Goal: Transaction & Acquisition: Purchase product/service

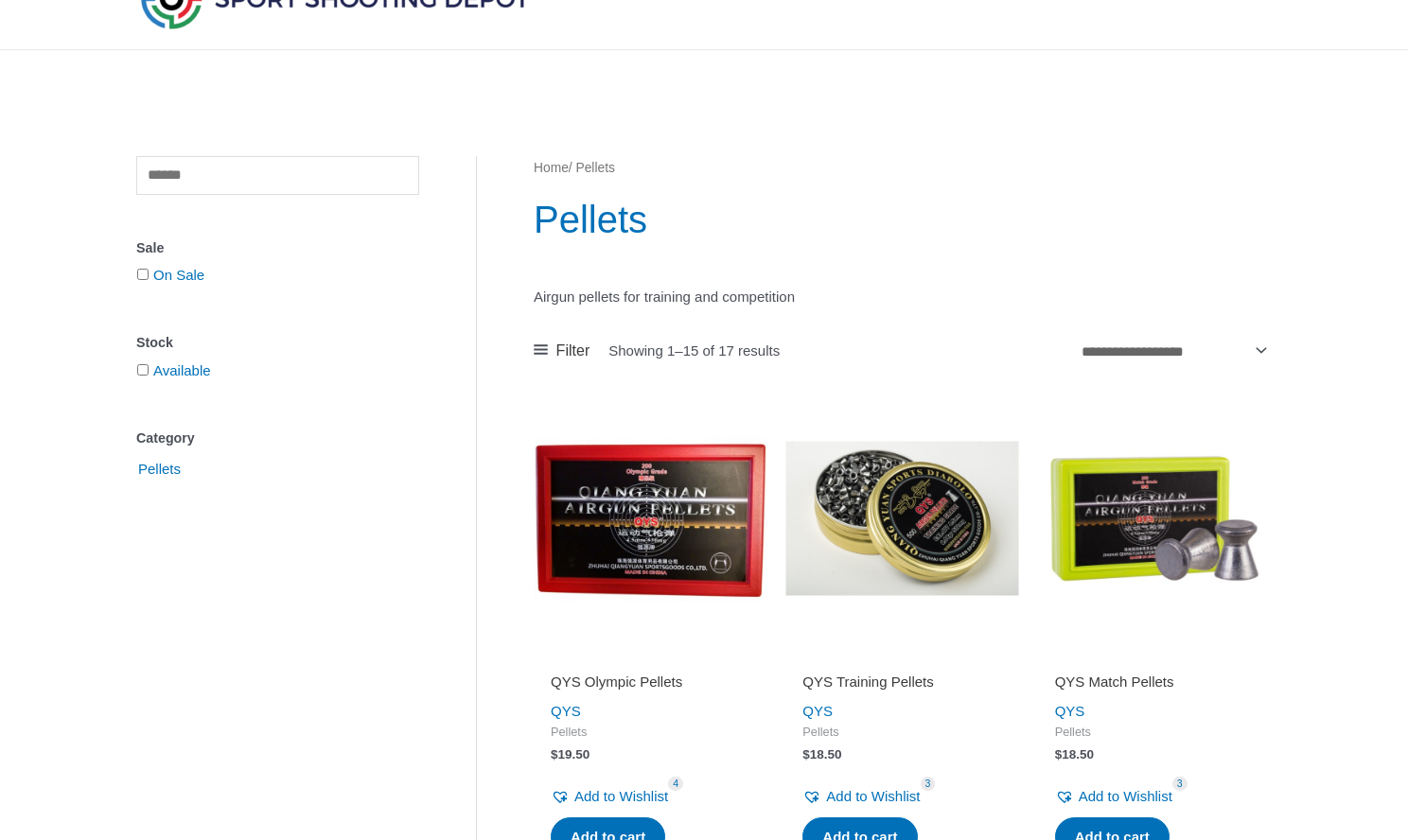
scroll to position [375, 0]
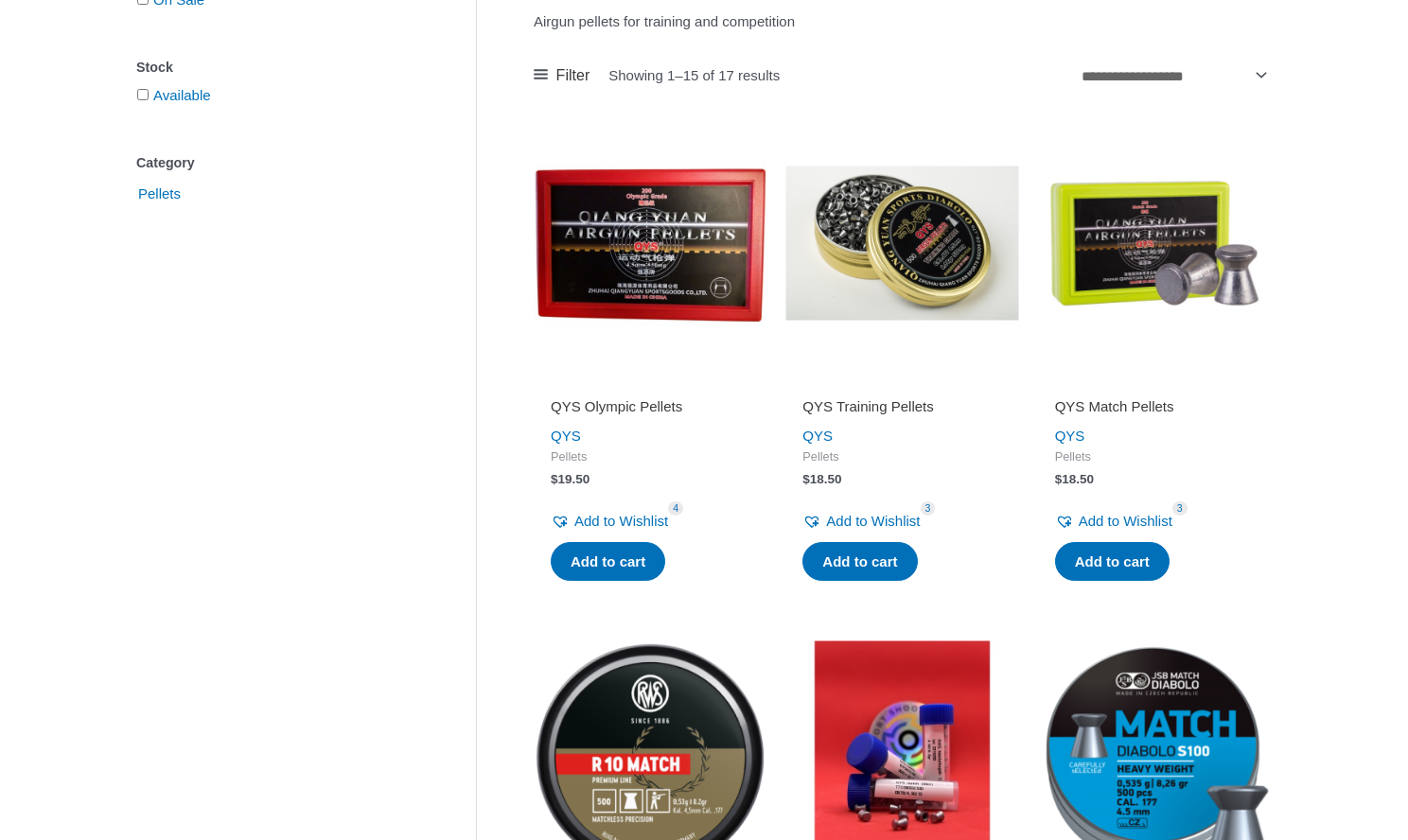
click at [919, 264] on img at bounding box center [902, 243] width 233 height 233
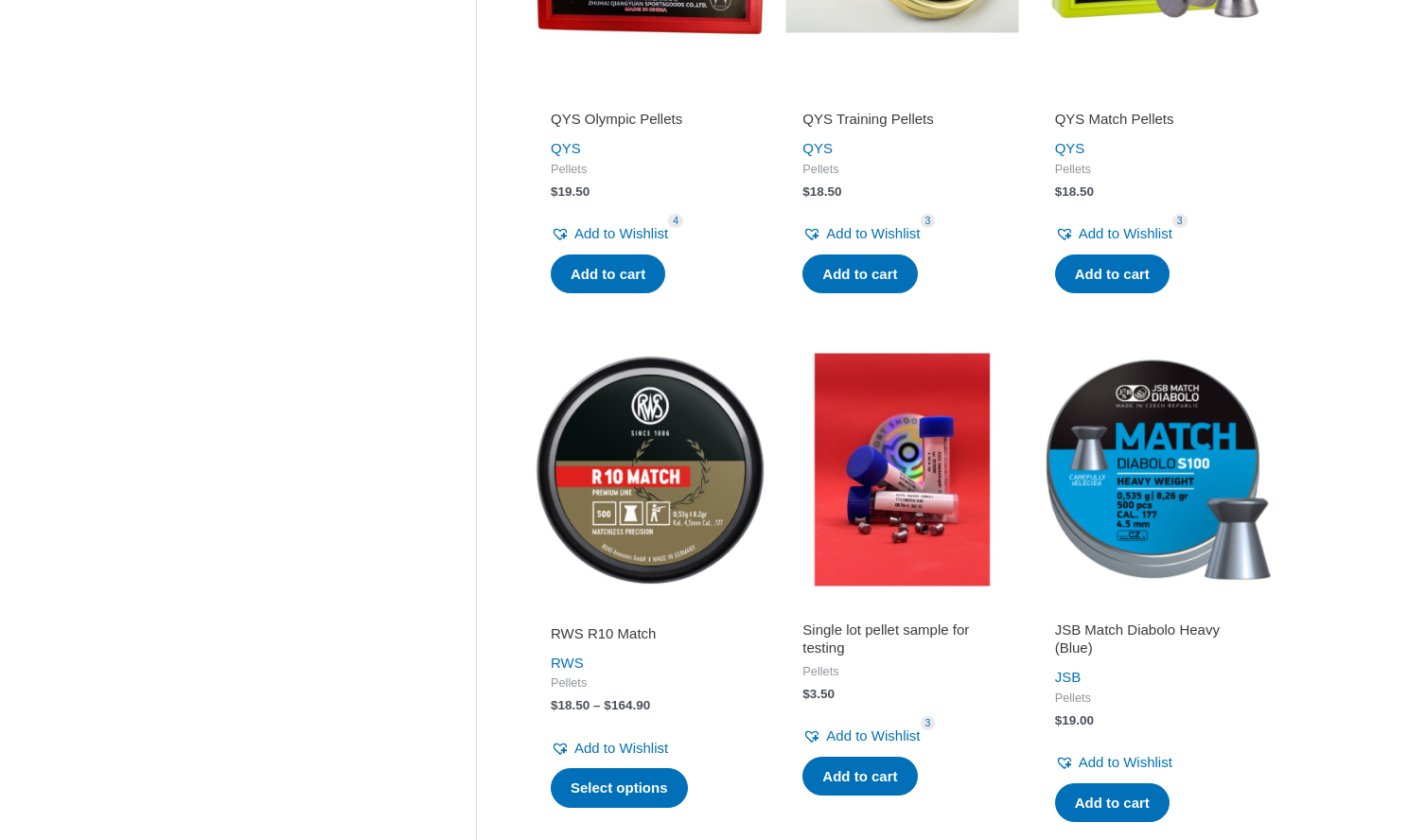
scroll to position [848, 0]
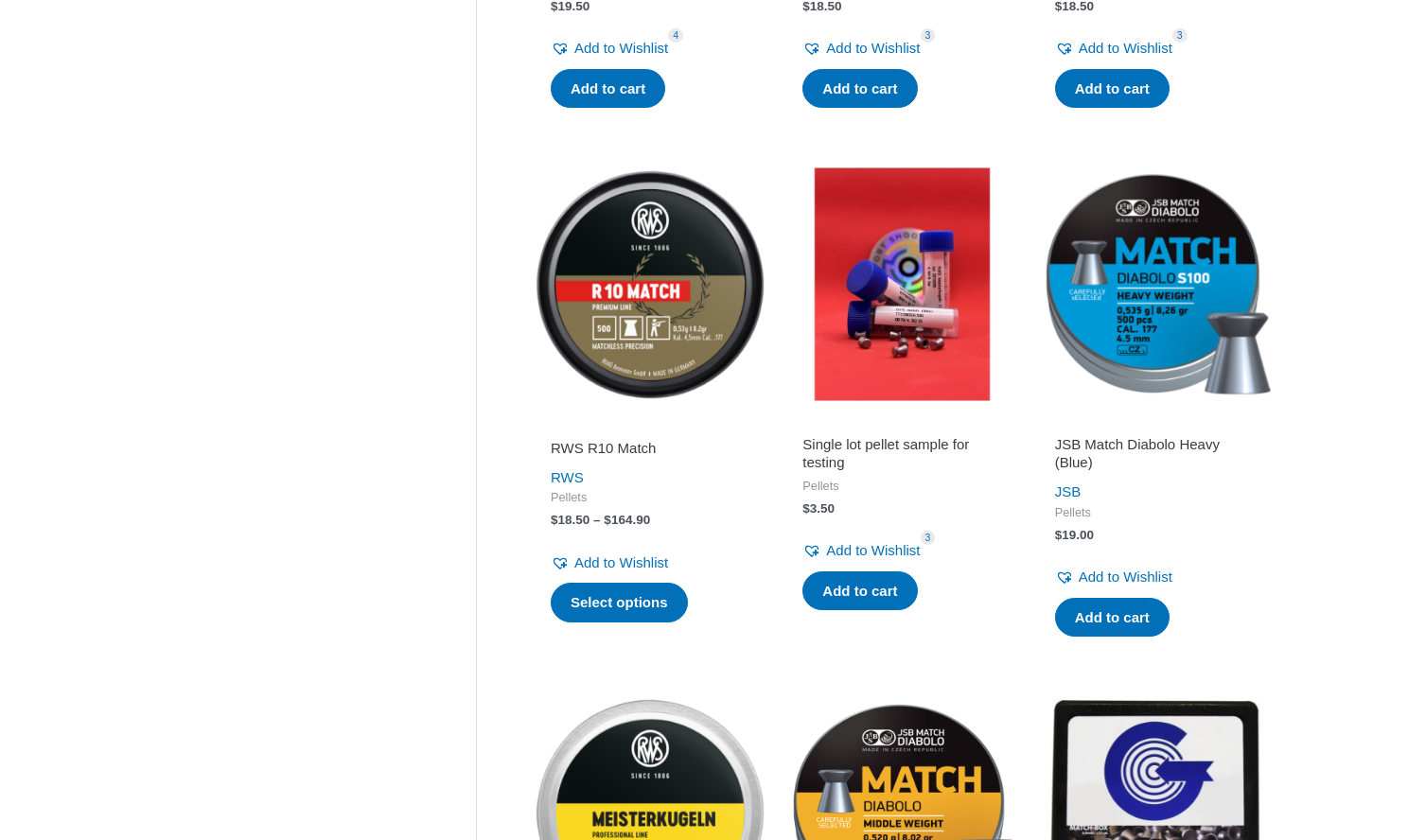
click at [662, 285] on img at bounding box center [650, 284] width 233 height 233
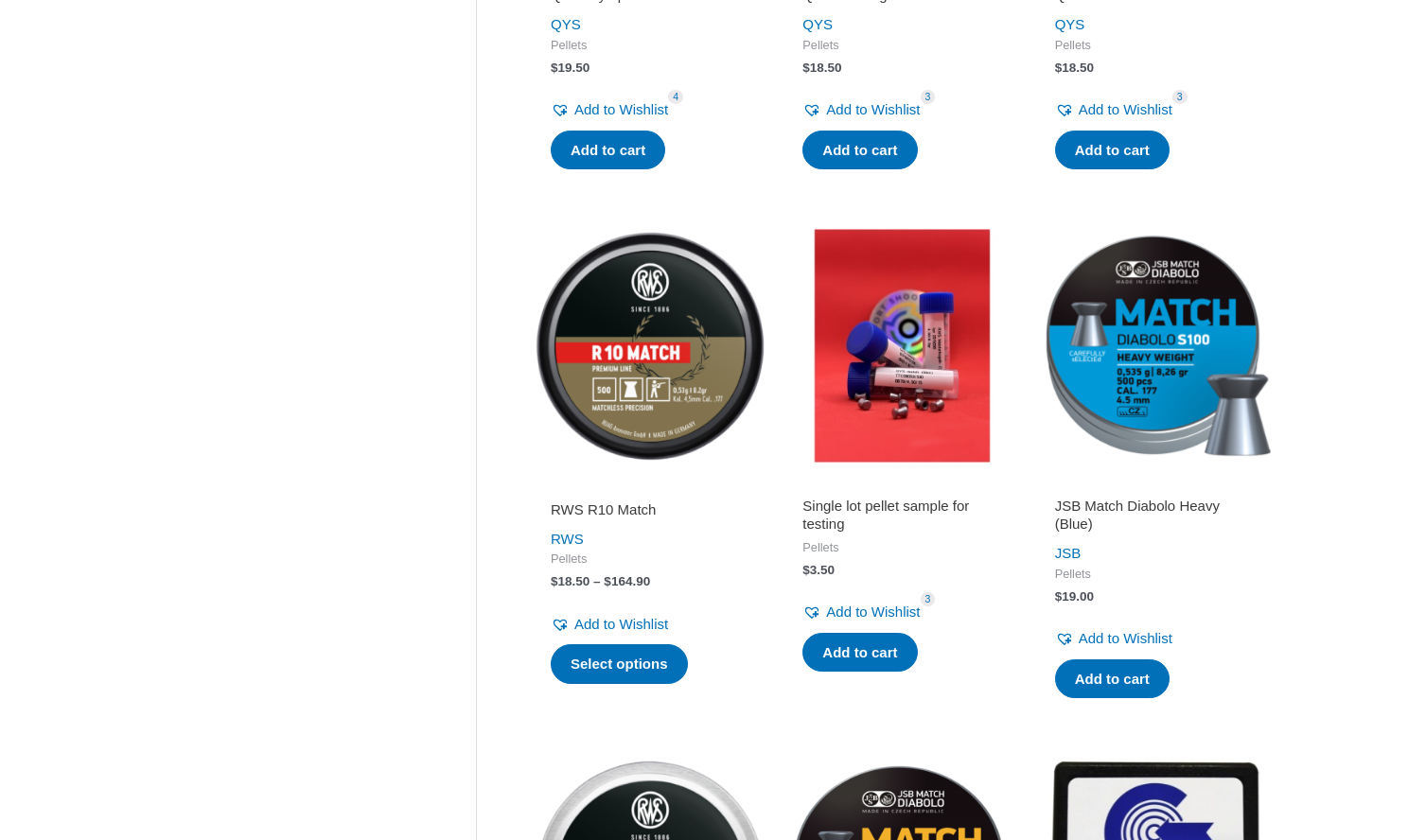
scroll to position [511, 0]
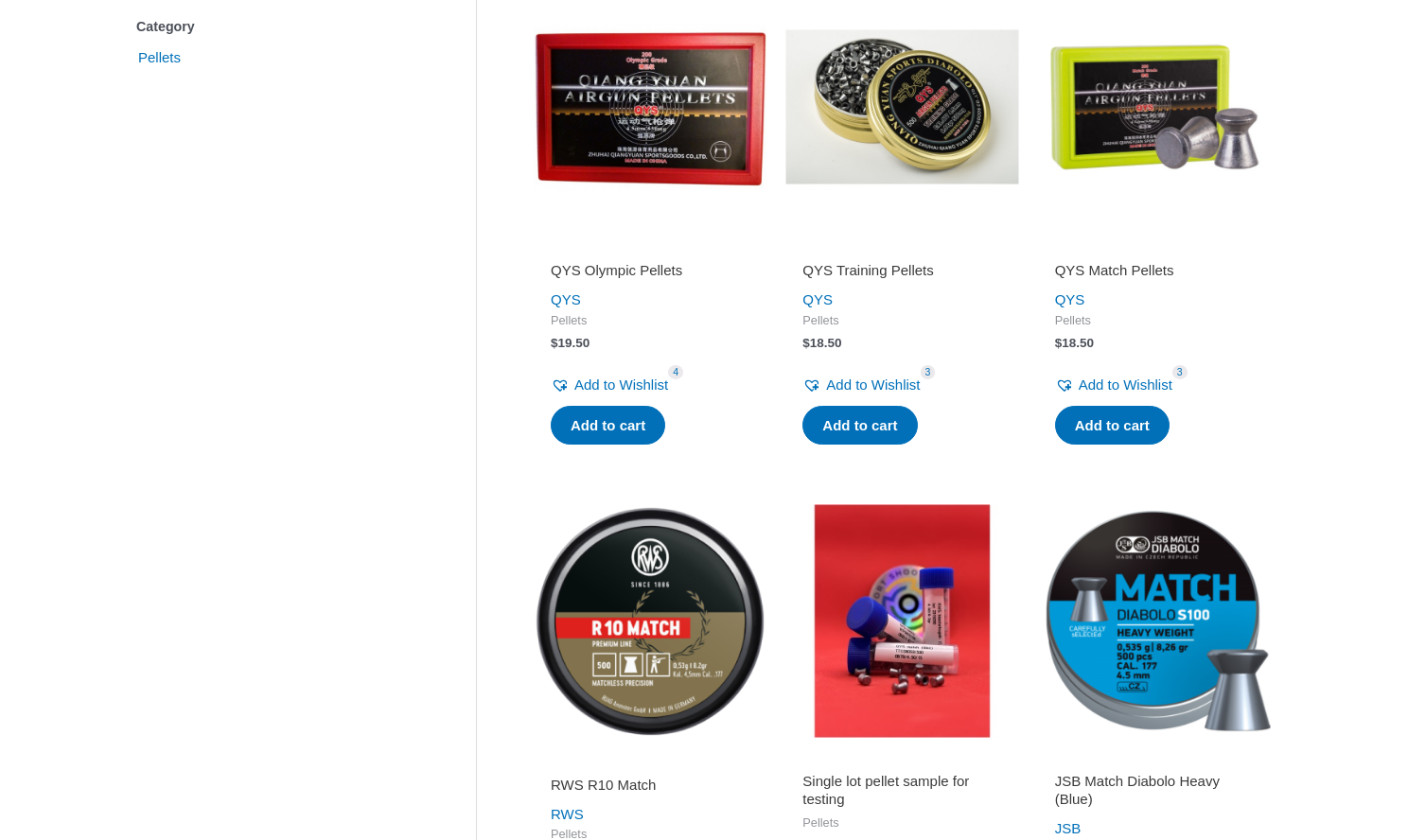
click at [914, 124] on img at bounding box center [902, 107] width 233 height 233
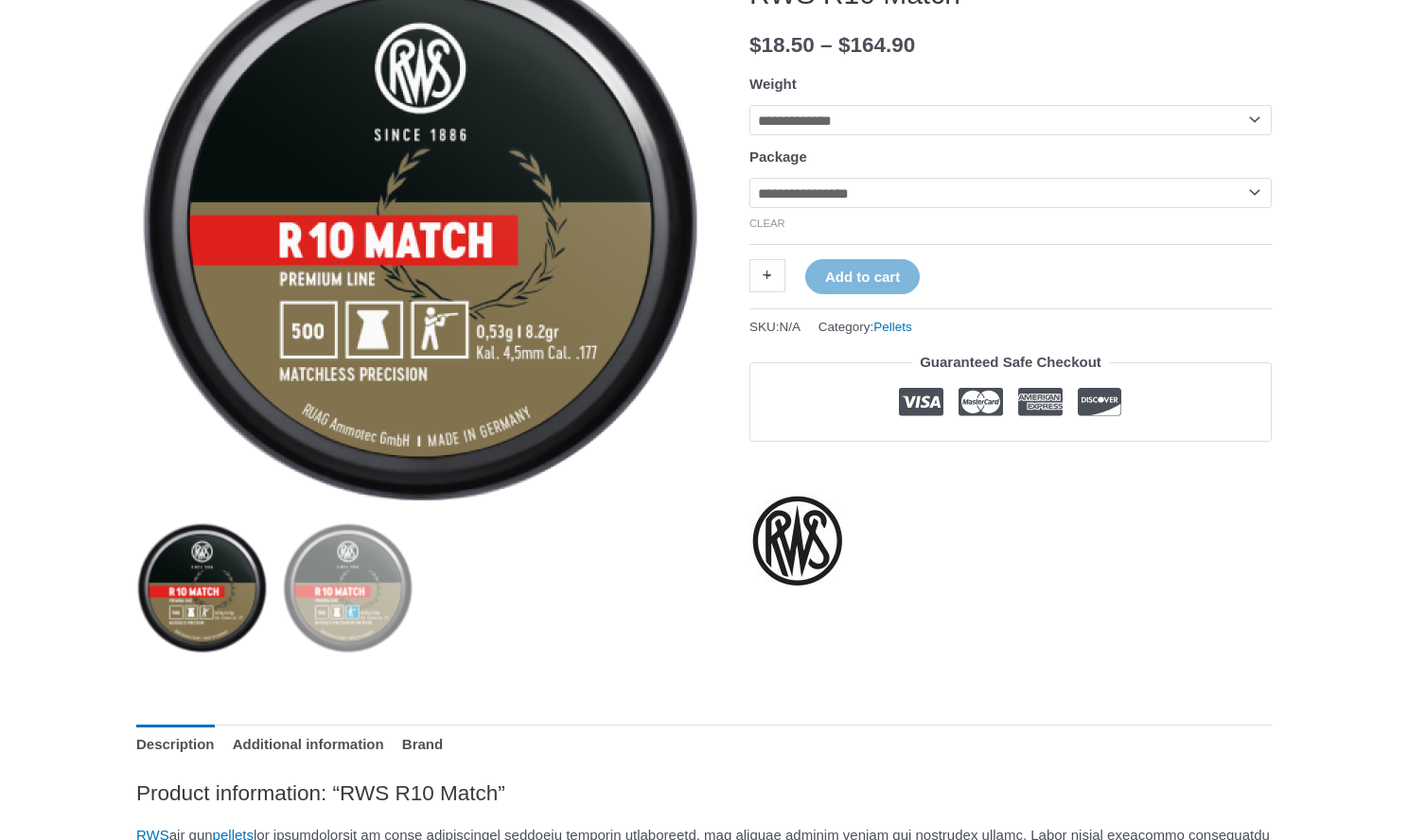
scroll to position [265, 0]
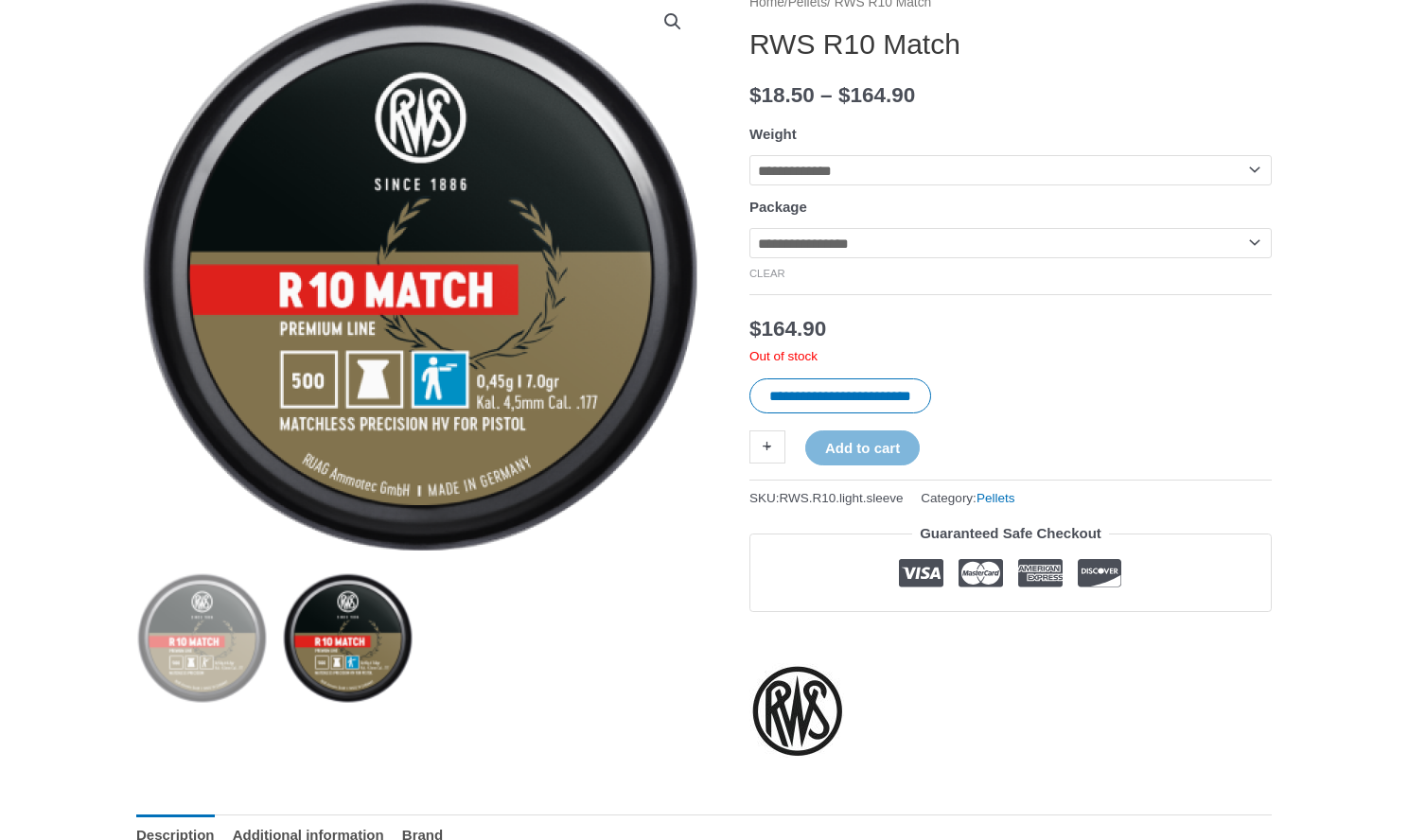
select select "***"
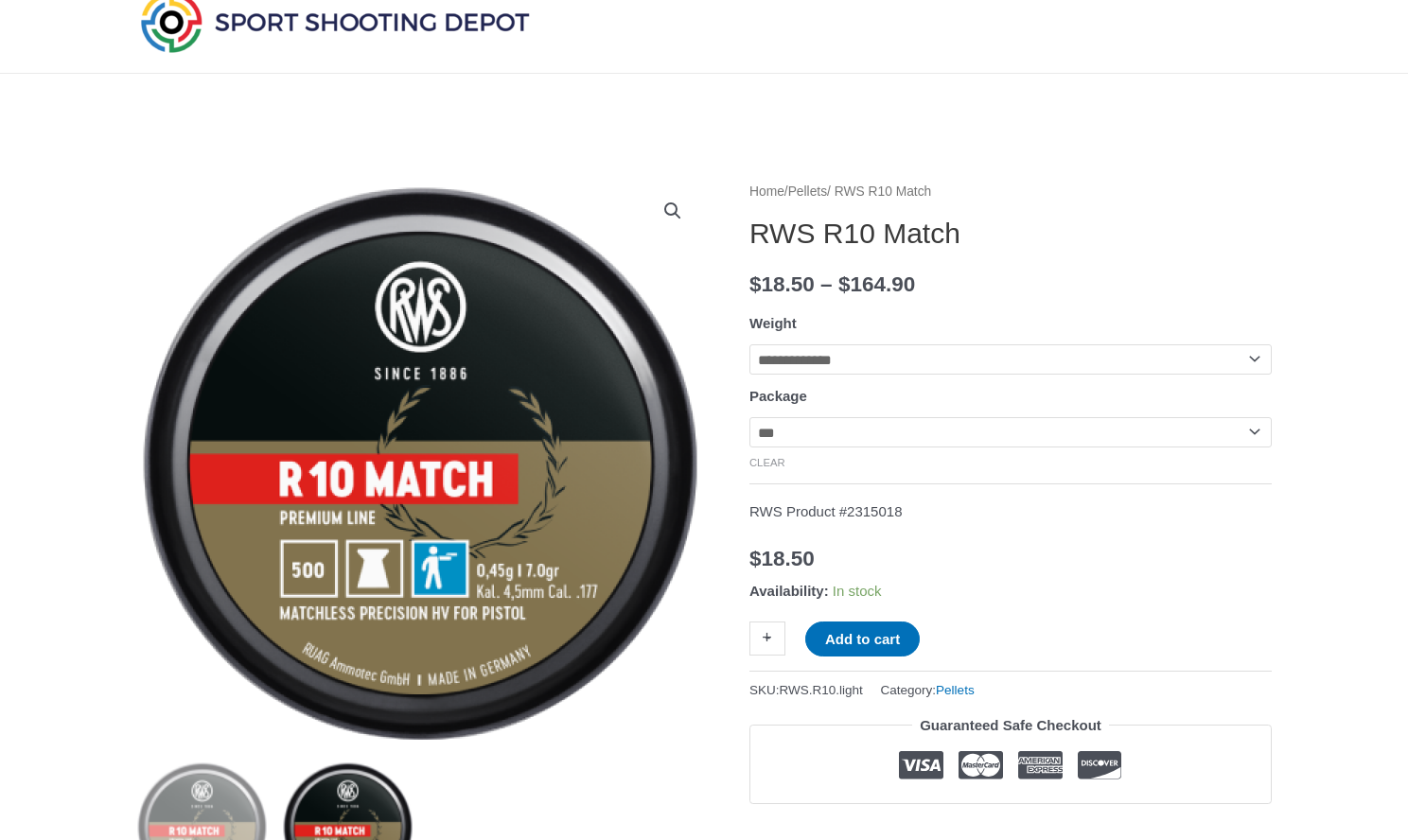
scroll to position [0, 0]
